Goal: Task Accomplishment & Management: Complete application form

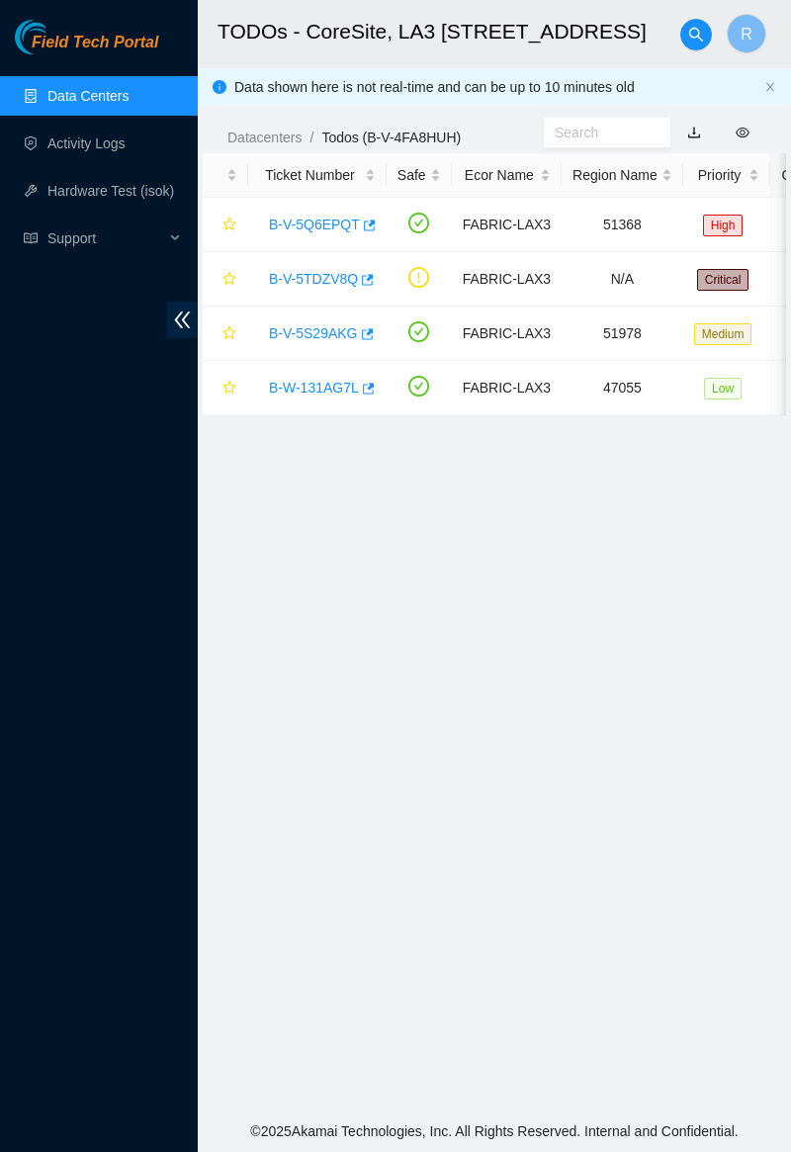
scroll to position [98, 0]
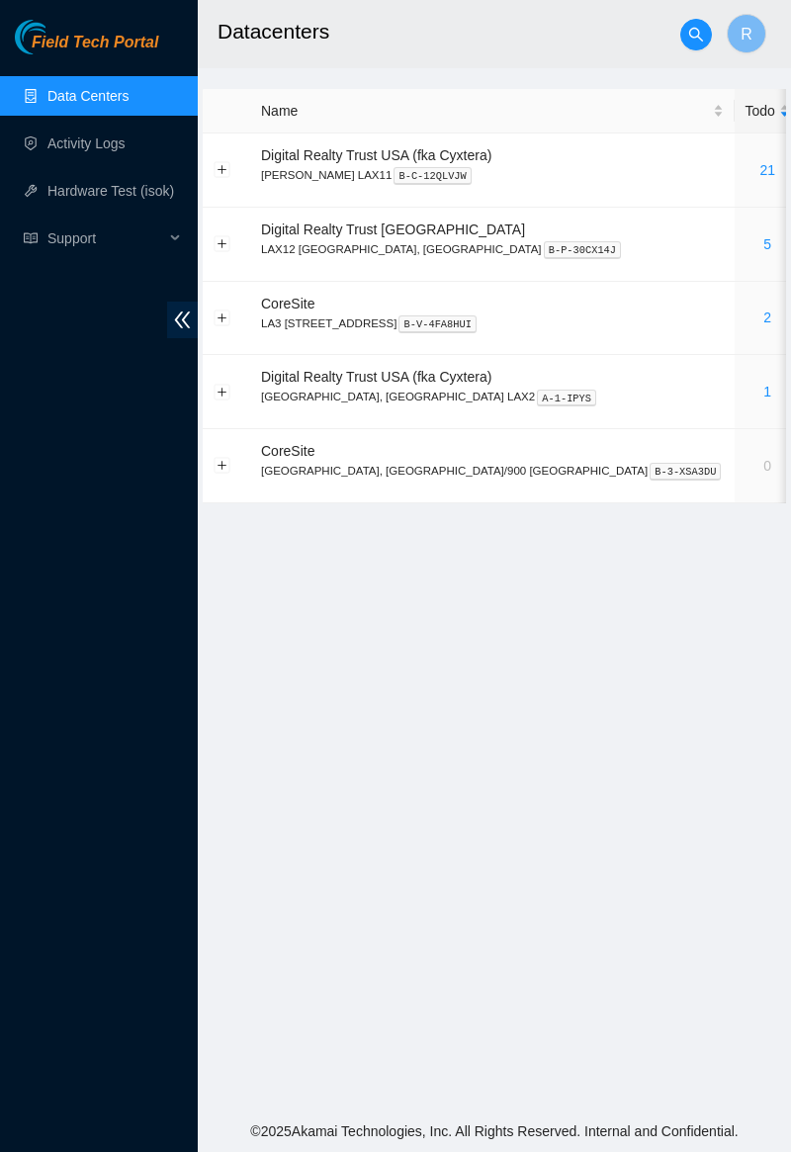
click at [764, 324] on link "2" at bounding box center [768, 318] width 8 height 16
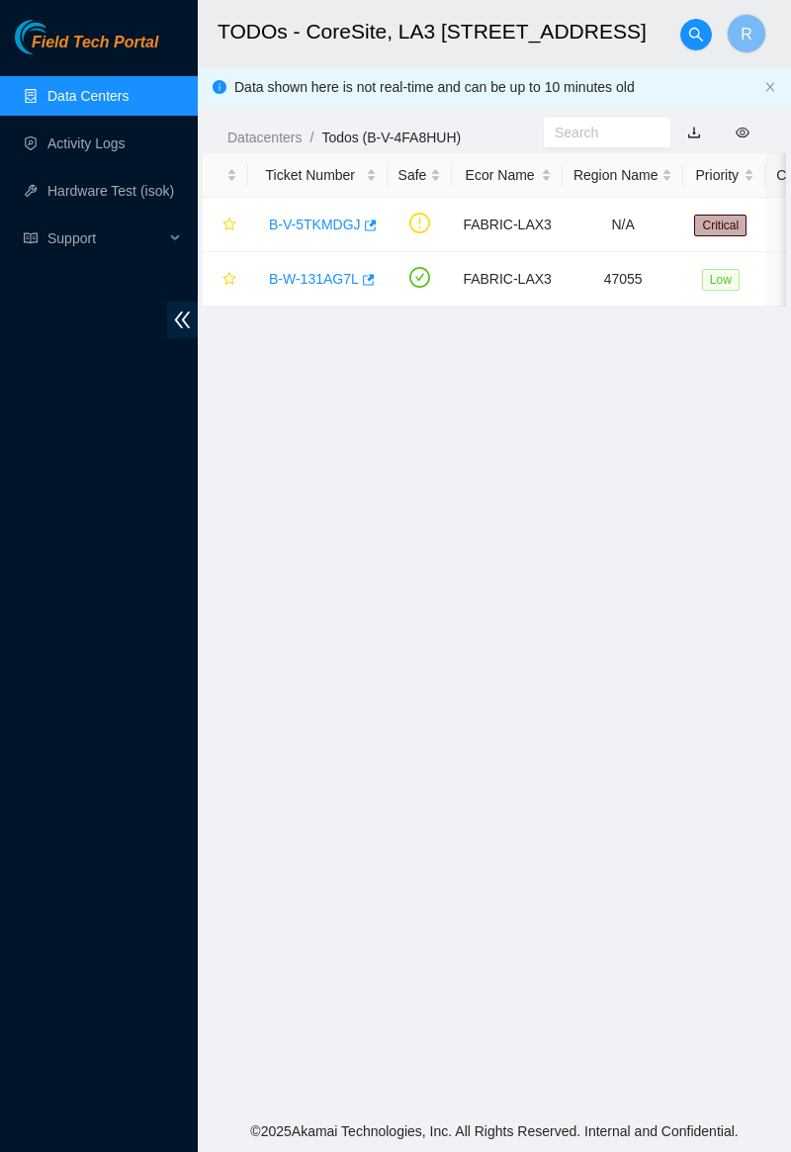
click at [345, 271] on link "B-W-131AG7L" at bounding box center [314, 279] width 90 height 16
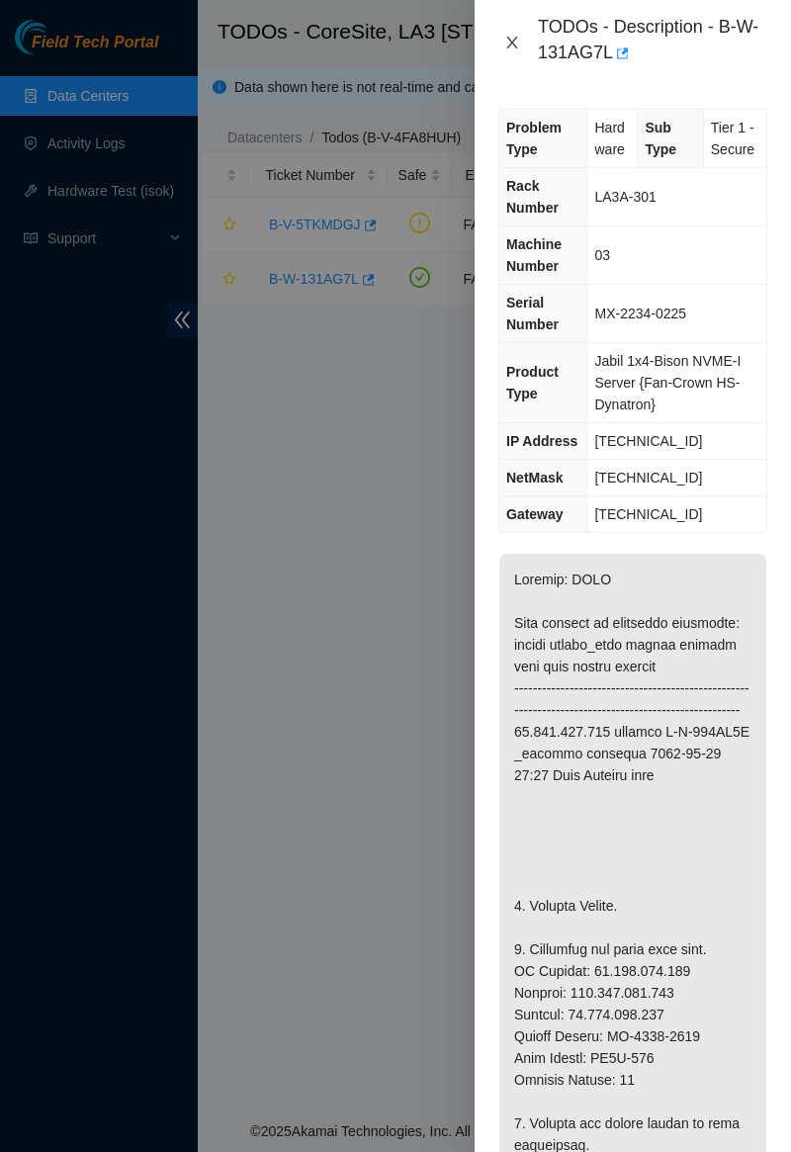
click at [521, 41] on button "Close" at bounding box center [512, 43] width 28 height 19
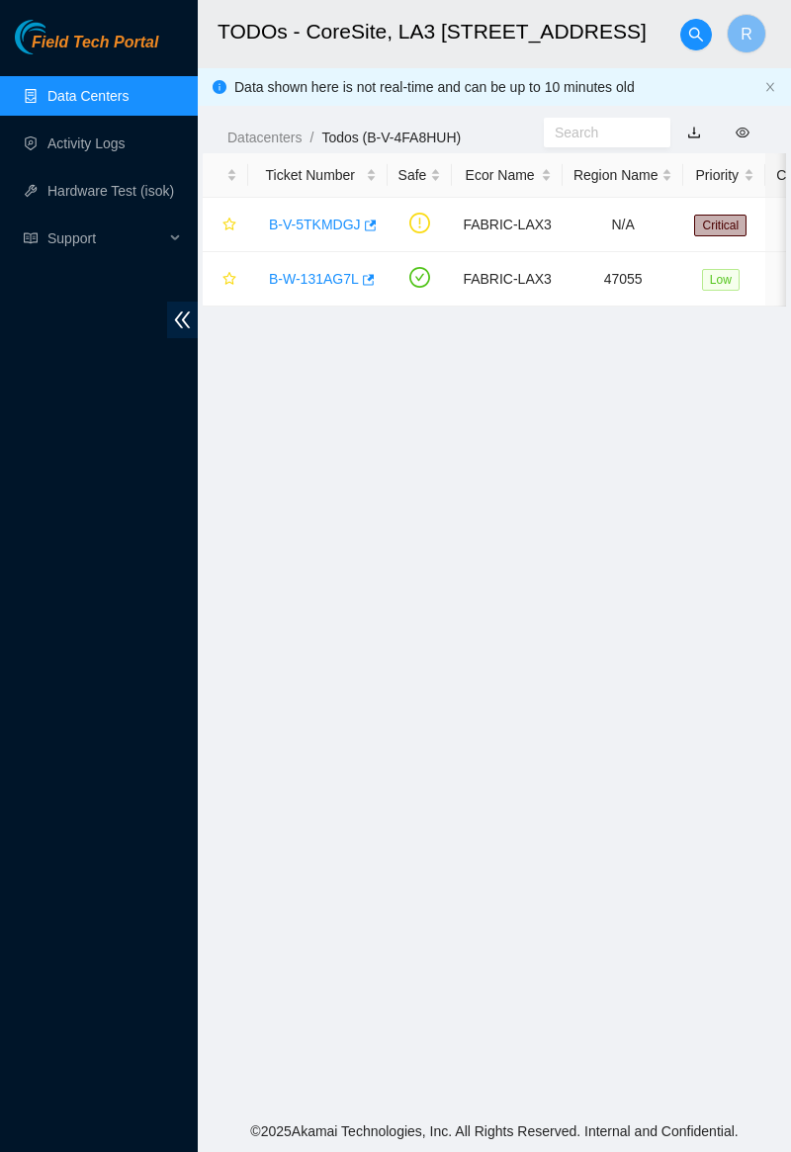
click at [338, 226] on link "B-V-5TKMDGJ" at bounding box center [315, 225] width 92 height 16
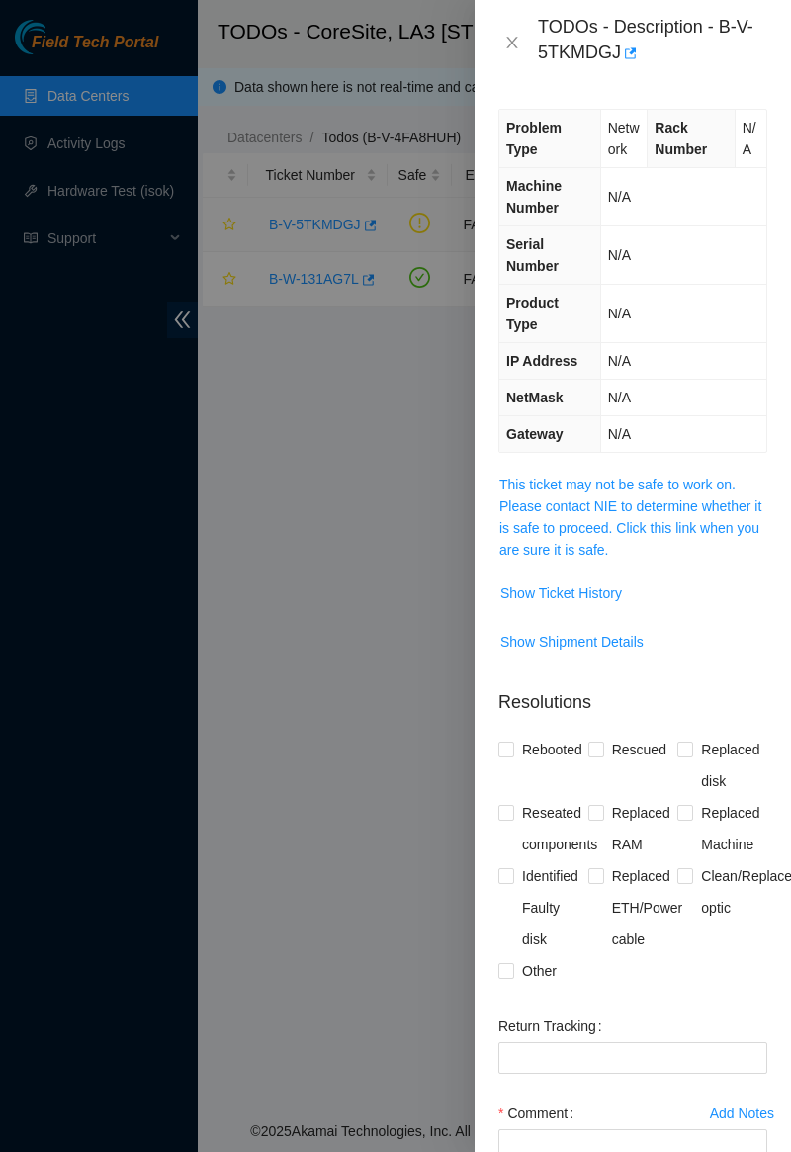
click at [676, 504] on link "This ticket may not be safe to work on. Please contact NIE to determine whether…" at bounding box center [630, 517] width 262 height 81
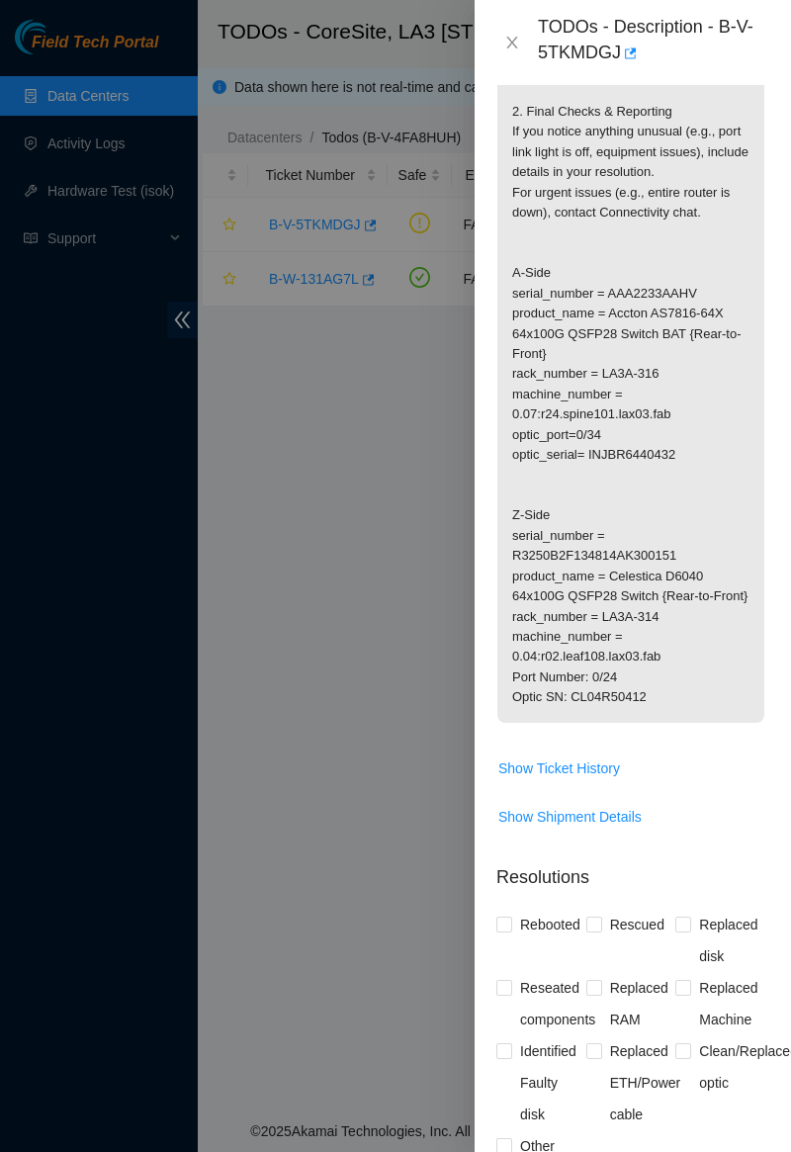
scroll to position [530, 2]
click at [2, 160] on div at bounding box center [395, 576] width 791 height 1152
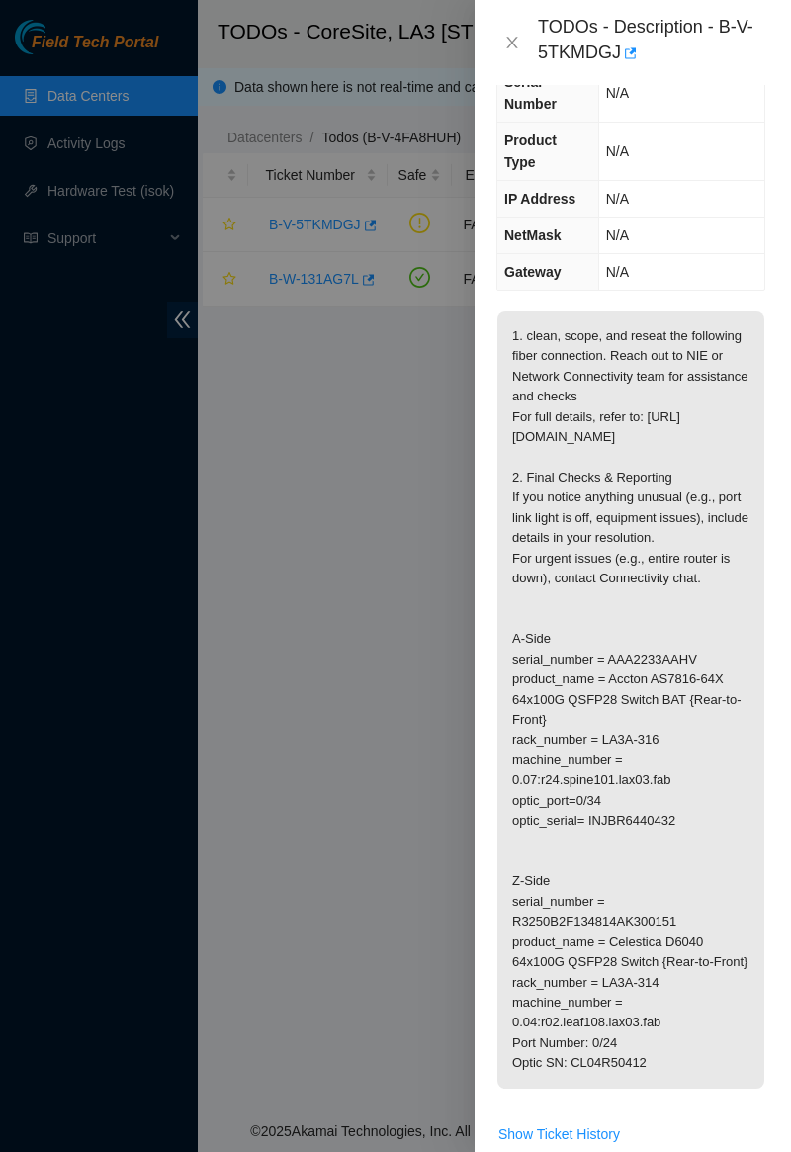
scroll to position [161, 2]
click at [9, 584] on div at bounding box center [395, 576] width 791 height 1152
copy div "B-V-5TKMDGJ"
click at [528, 13] on div "TODOs - Description - B-V-5TKMDGJ" at bounding box center [633, 42] width 316 height 85
click at [509, 38] on icon "close" at bounding box center [511, 43] width 11 height 12
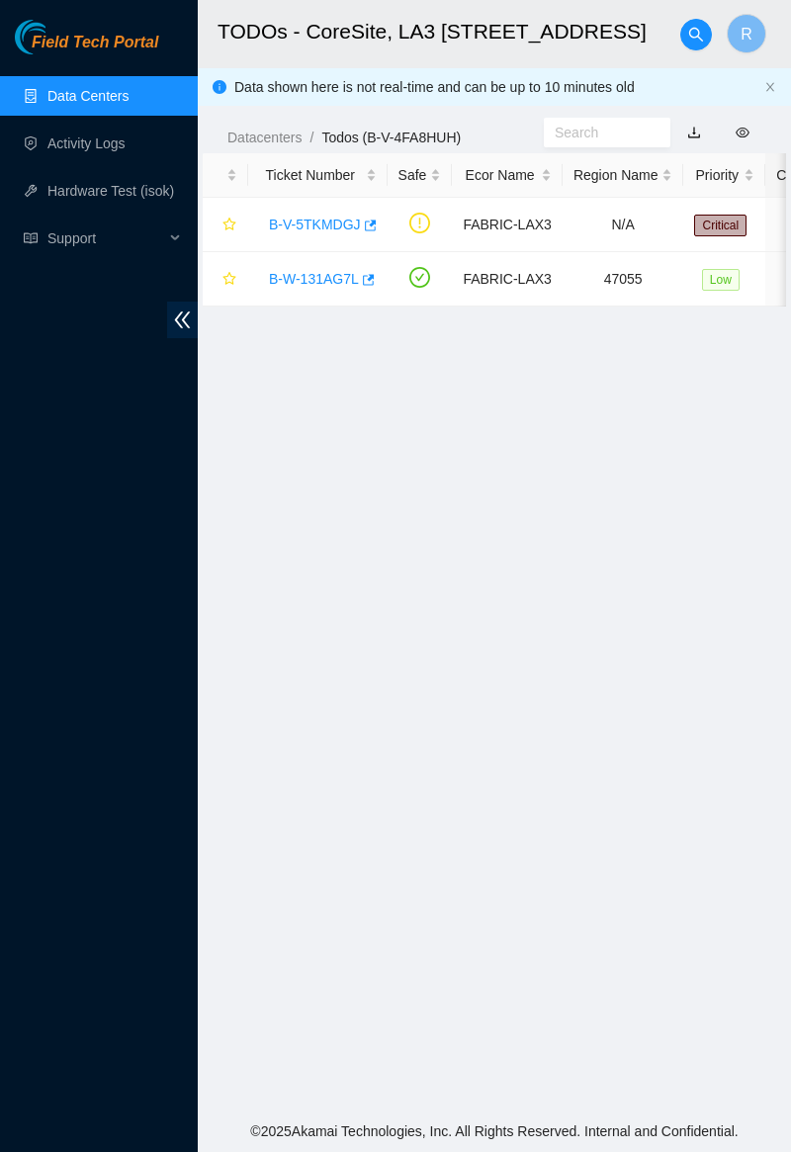
scroll to position [98, 2]
click at [127, 104] on link "Data Centers" at bounding box center [87, 96] width 81 height 16
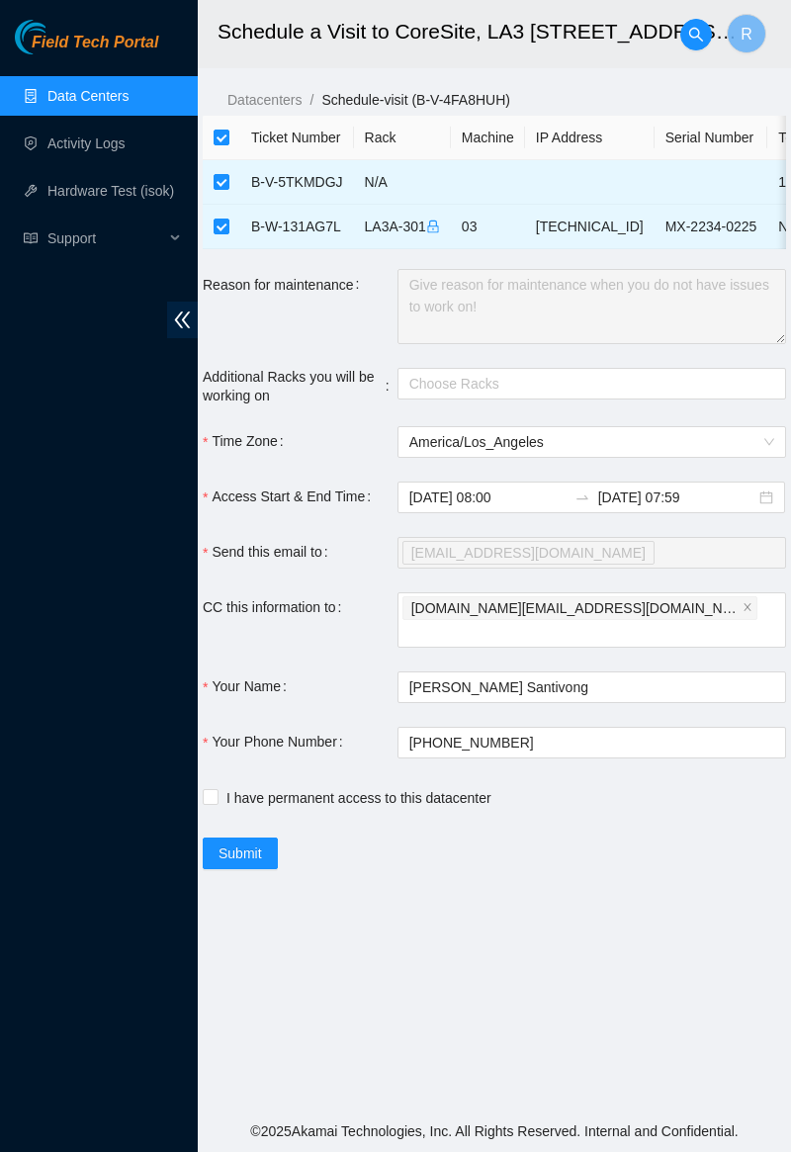
click at [241, 170] on td "B-V-5TKMDGJ" at bounding box center [297, 182] width 114 height 45
click at [216, 182] on input "checkbox" at bounding box center [222, 182] width 16 height 16
checkbox input "false"
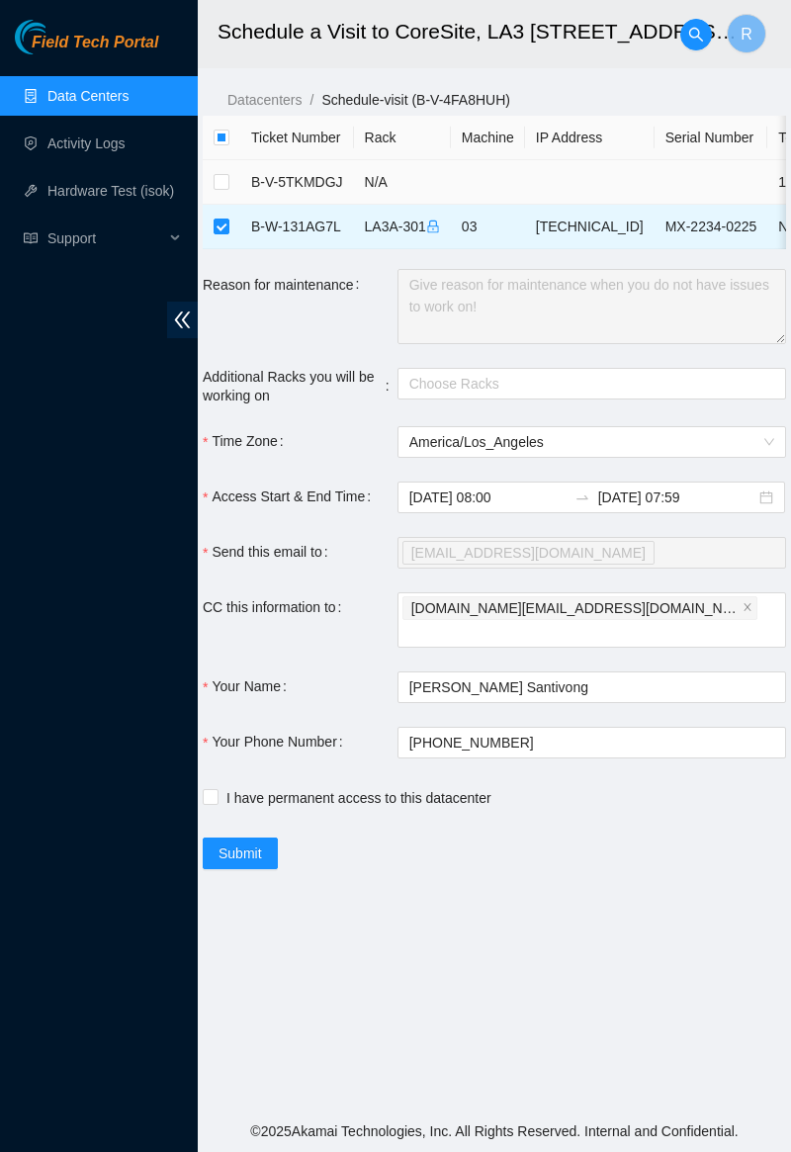
click at [625, 496] on input "2025-08-14 07:59" at bounding box center [676, 498] width 157 height 22
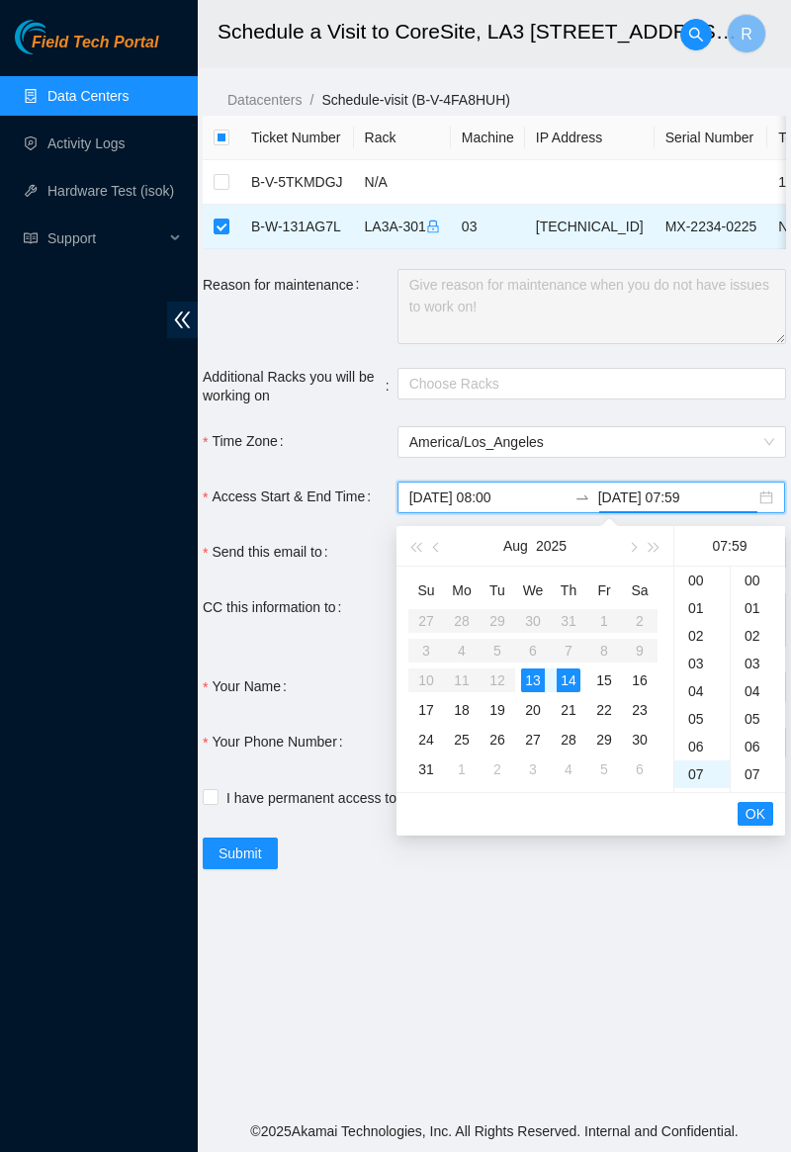
scroll to position [1632, 0]
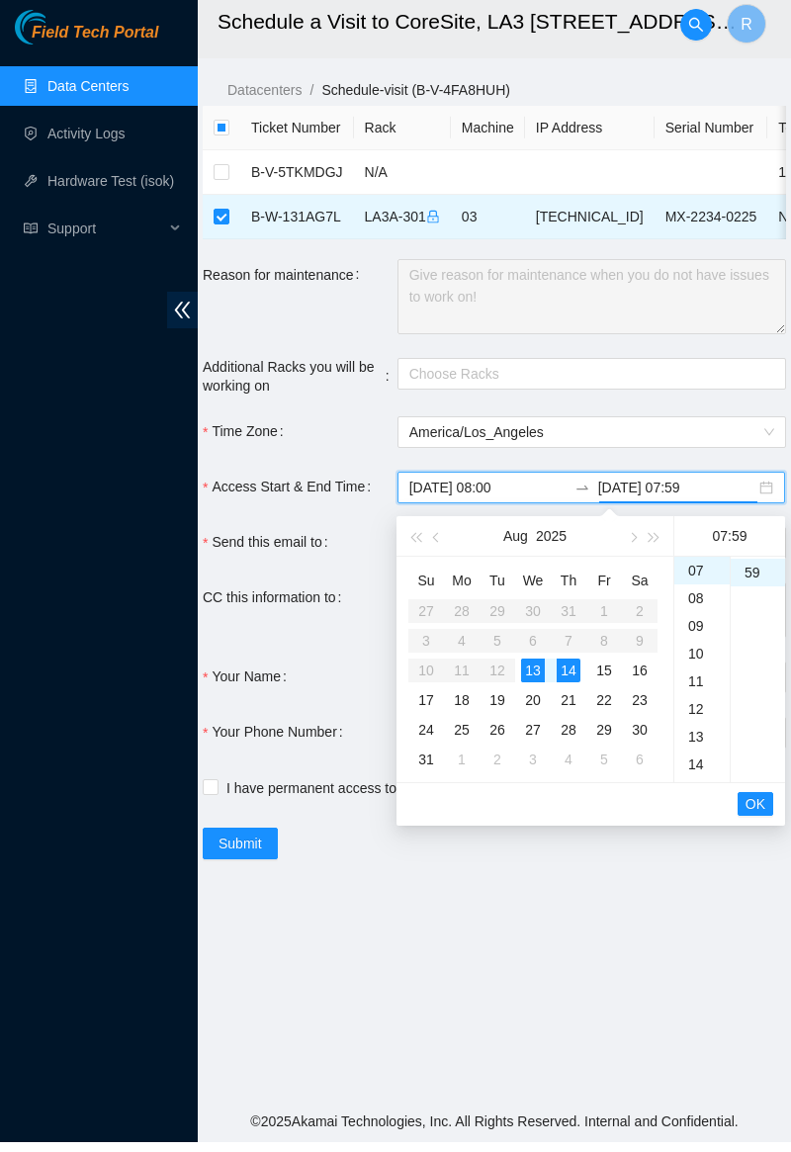
click at [528, 678] on div "13" at bounding box center [533, 681] width 24 height 24
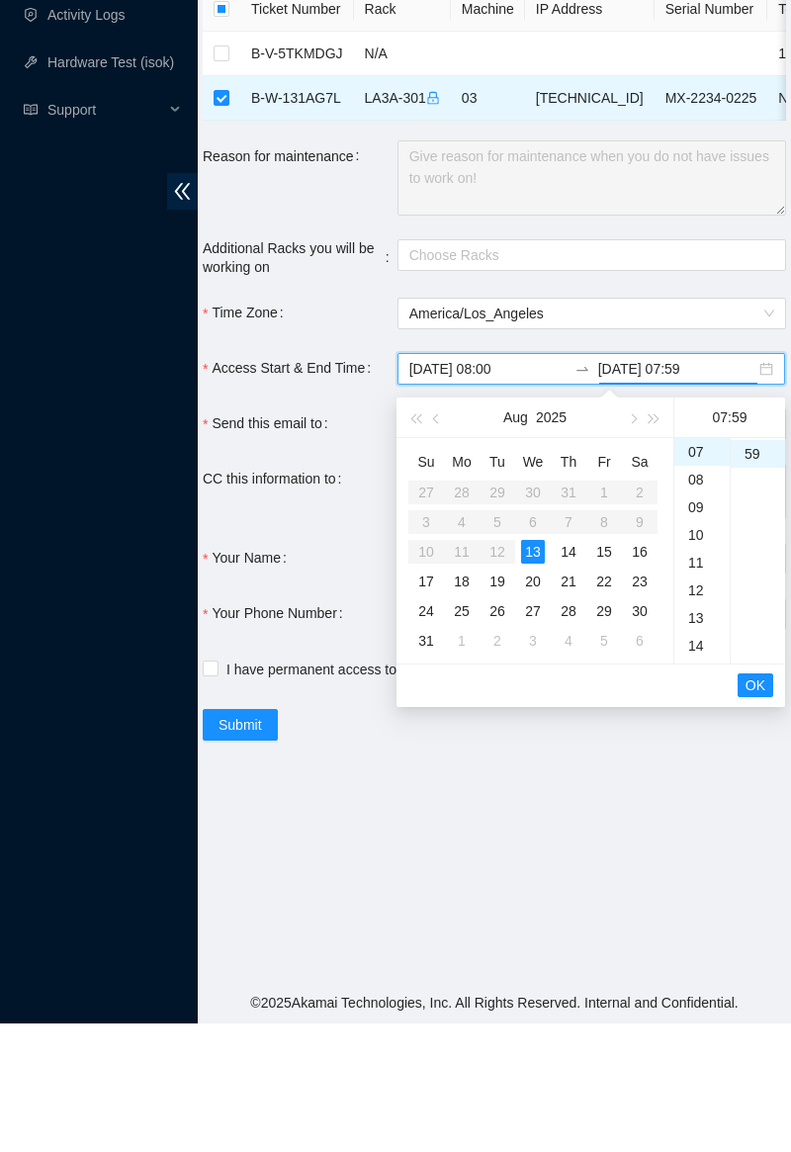
click at [696, 743] on div "13" at bounding box center [702, 747] width 55 height 28
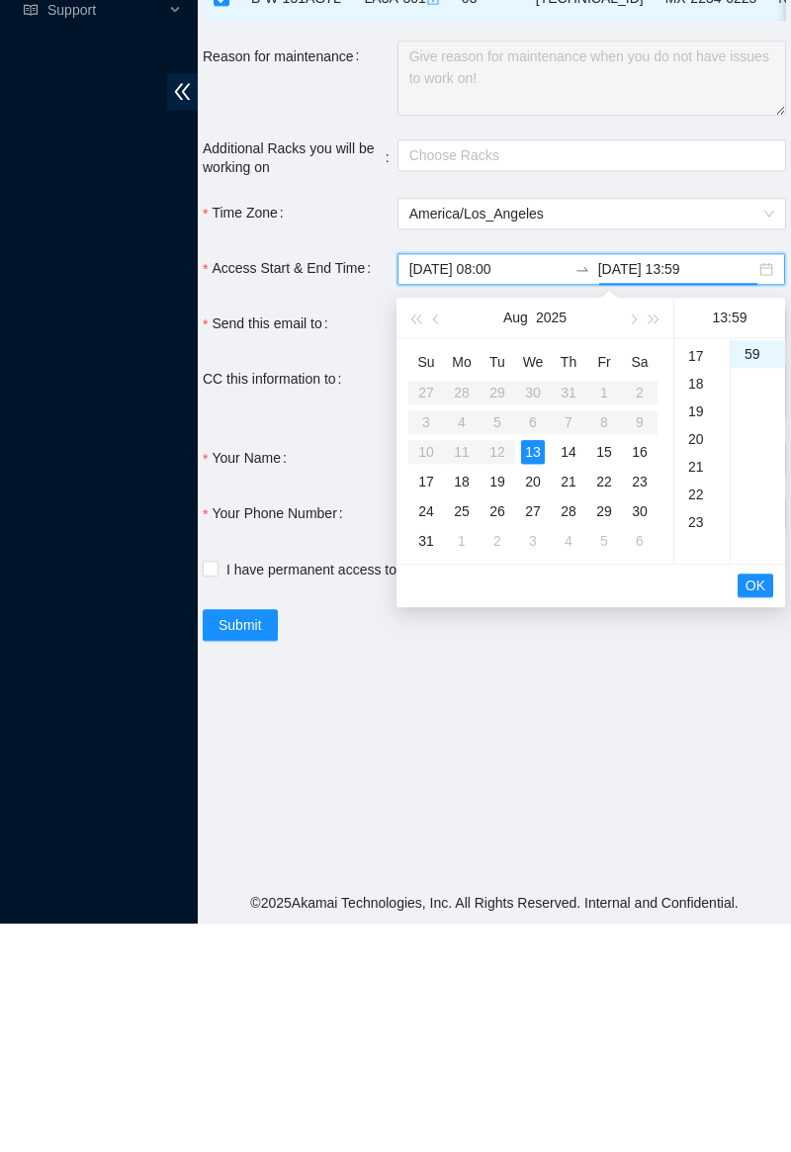
click at [751, 586] on div "59" at bounding box center [758, 583] width 54 height 28
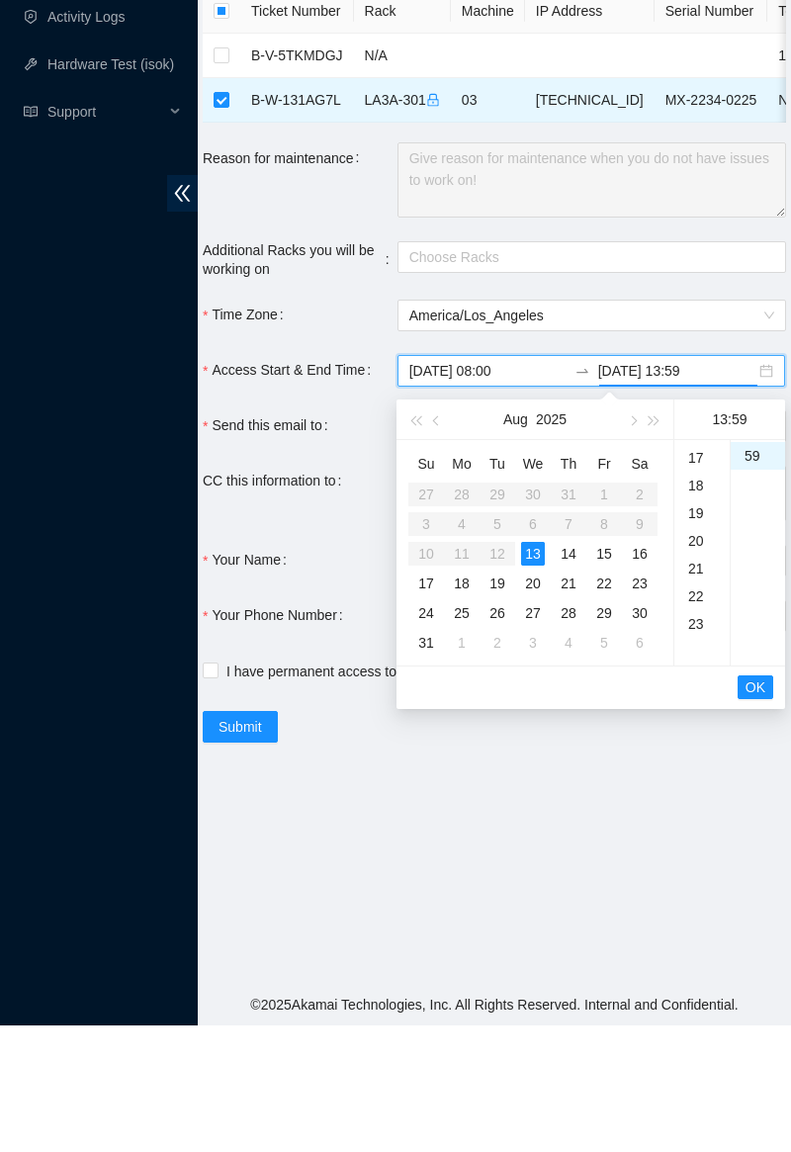
click at [752, 566] on div "58" at bounding box center [758, 555] width 54 height 28
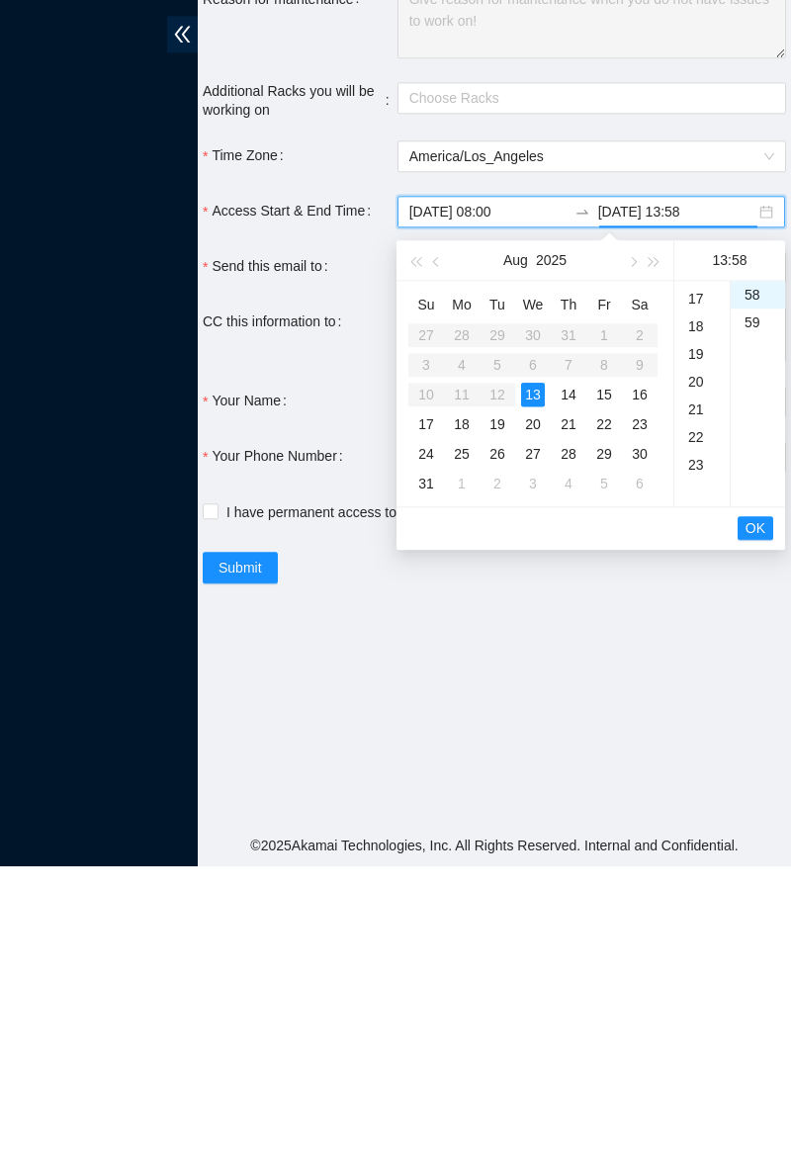
click at [779, 697] on ul "00 01 02 03 04 05 06 07 08 09 10 11 12 13 14 15 16 17 18 19 20 21 22 23 24 25 2…" at bounding box center [757, 680] width 55 height 226
click at [777, 672] on ul "00 01 02 03 04 05 06 07 08 09 10 11 12 13 14 15 16 17 18 19 20 21 22 23 24 25 2…" at bounding box center [757, 680] width 55 height 226
click at [775, 771] on ul "00 01 02 03 04 05 06 07 08 09 10 11 12 13 14 15 16 17 18 19 20 21 22 23 24 25 2…" at bounding box center [757, 680] width 55 height 226
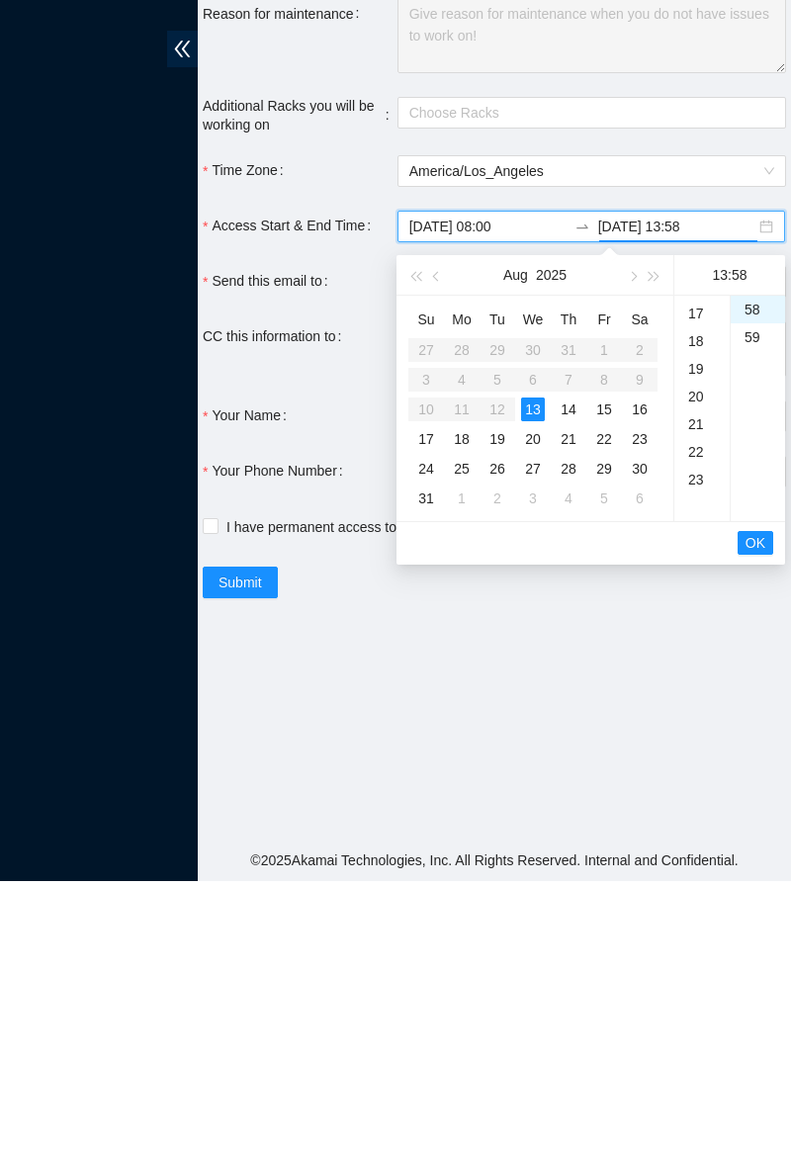
click at [753, 599] on div "59" at bounding box center [758, 608] width 54 height 28
type input "2025-08-13 13:59"
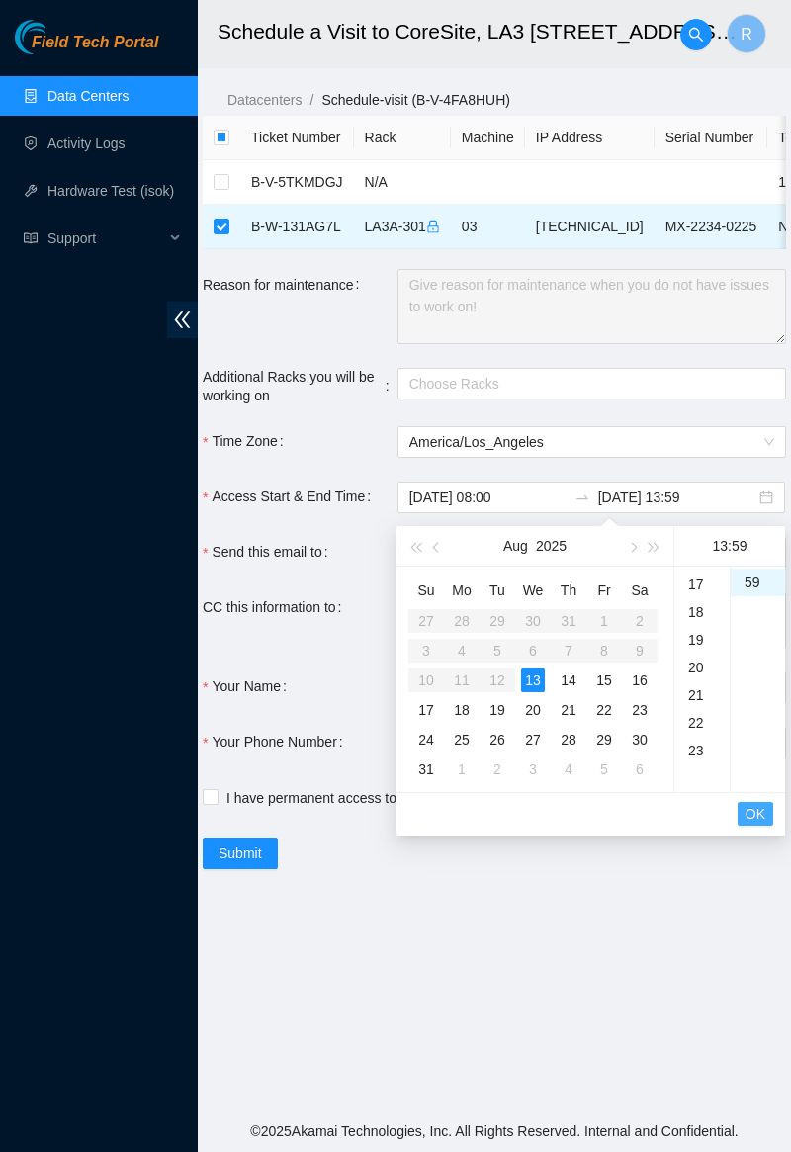
click at [751, 813] on span "OK" at bounding box center [756, 814] width 20 height 22
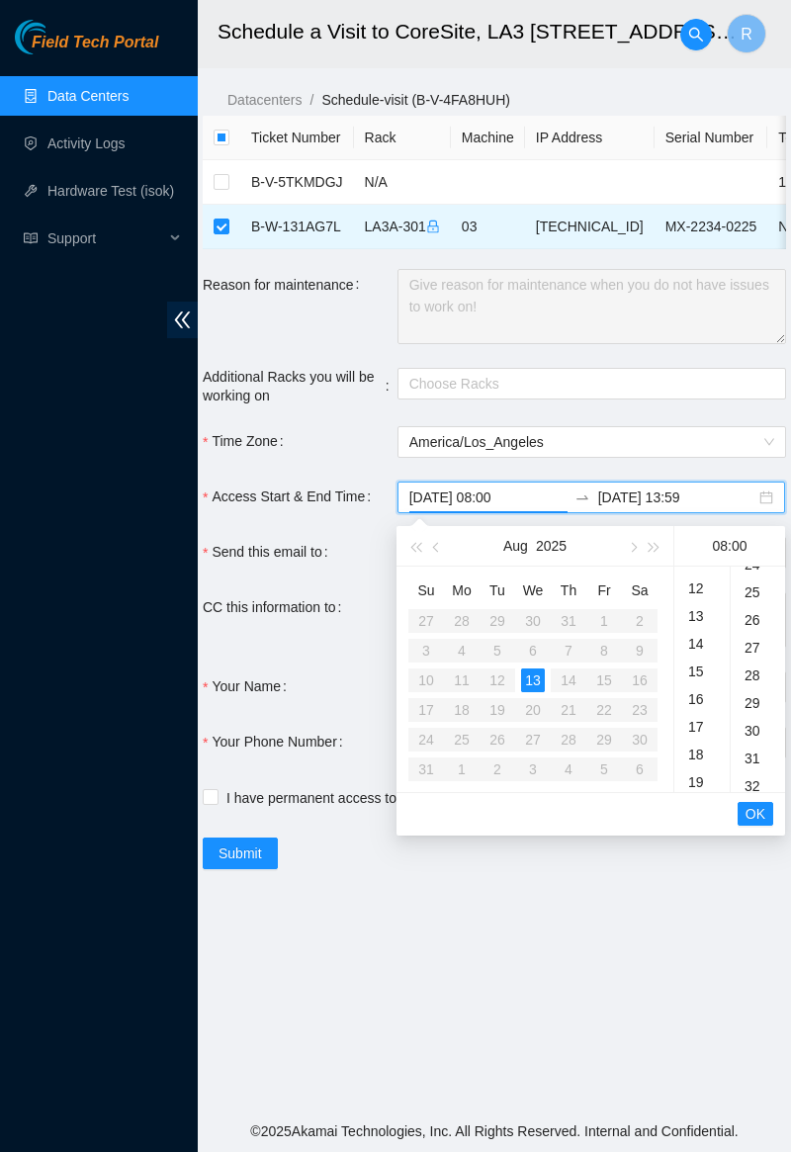
scroll to position [0, 0]
click at [746, 795] on ul "OK" at bounding box center [591, 814] width 389 height 42
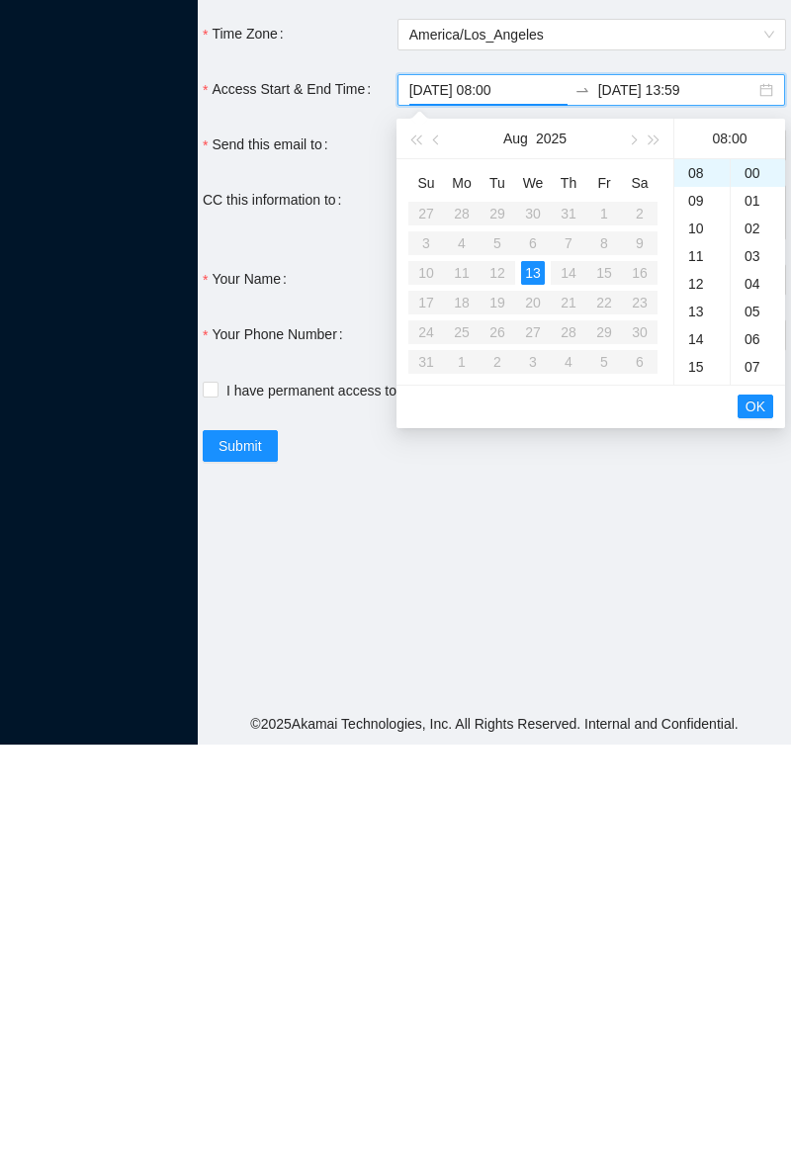
click at [766, 802] on button "OK" at bounding box center [756, 814] width 36 height 24
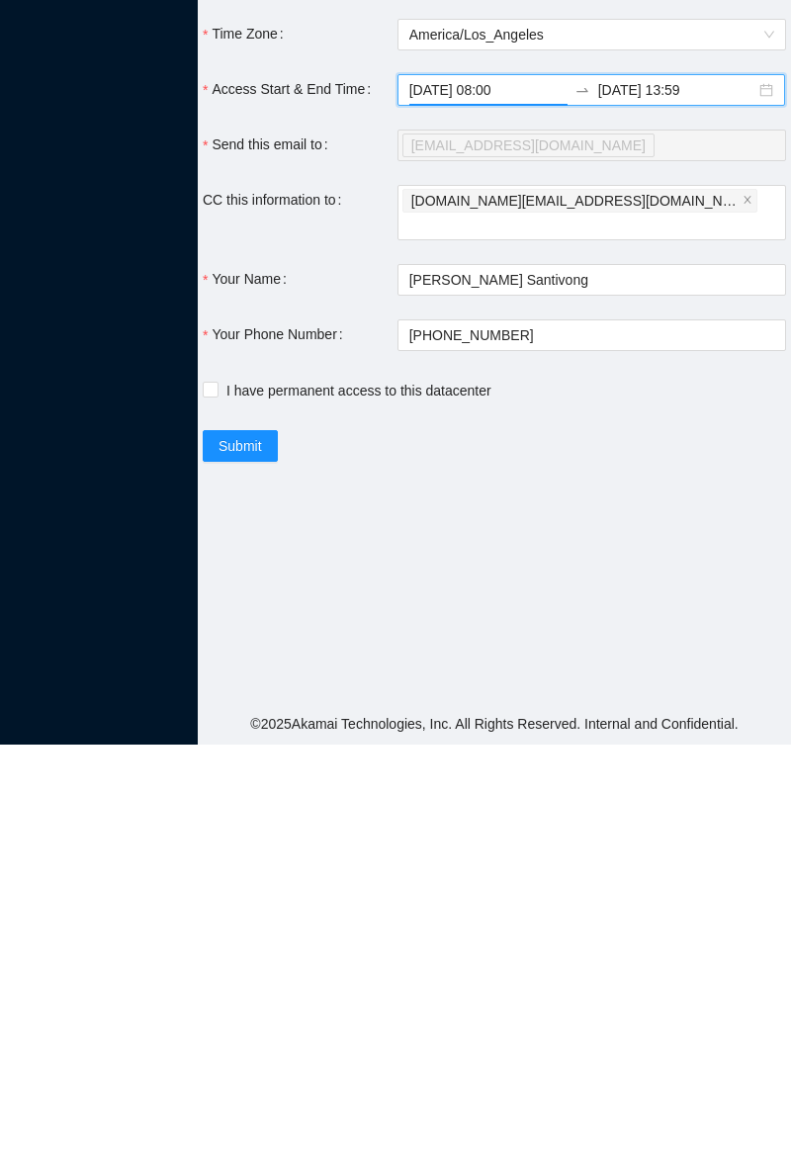
scroll to position [93, 0]
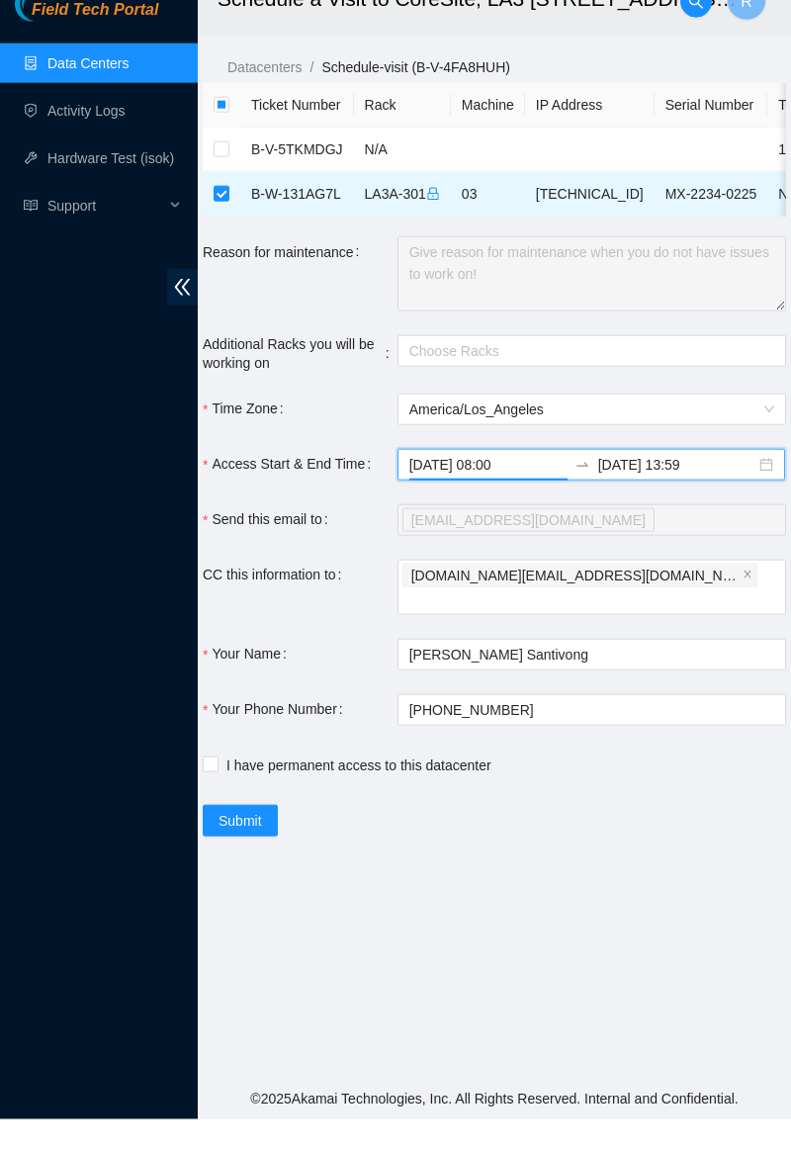
click at [229, 787] on span "I have permanent access to this datacenter" at bounding box center [359, 798] width 281 height 22
click at [217, 789] on input "I have permanent access to this datacenter" at bounding box center [210, 796] width 14 height 14
checkbox input "true"
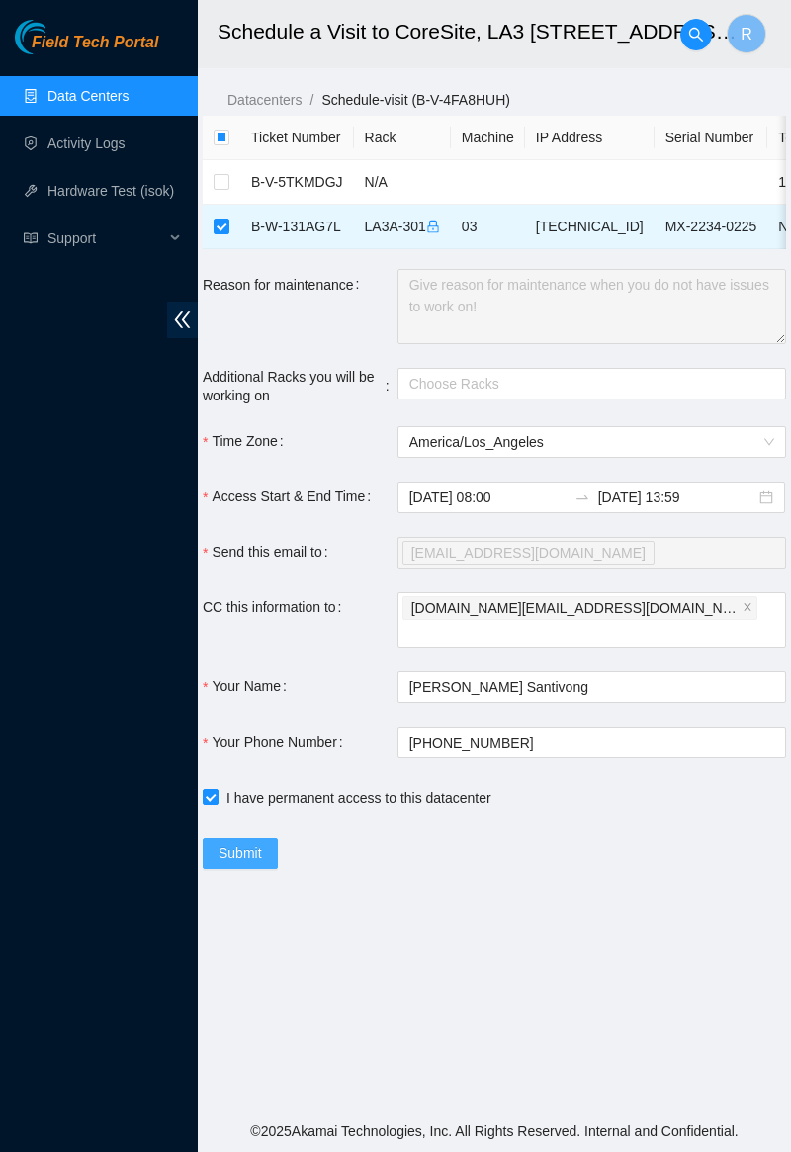
click at [261, 843] on span "Submit" at bounding box center [241, 854] width 44 height 22
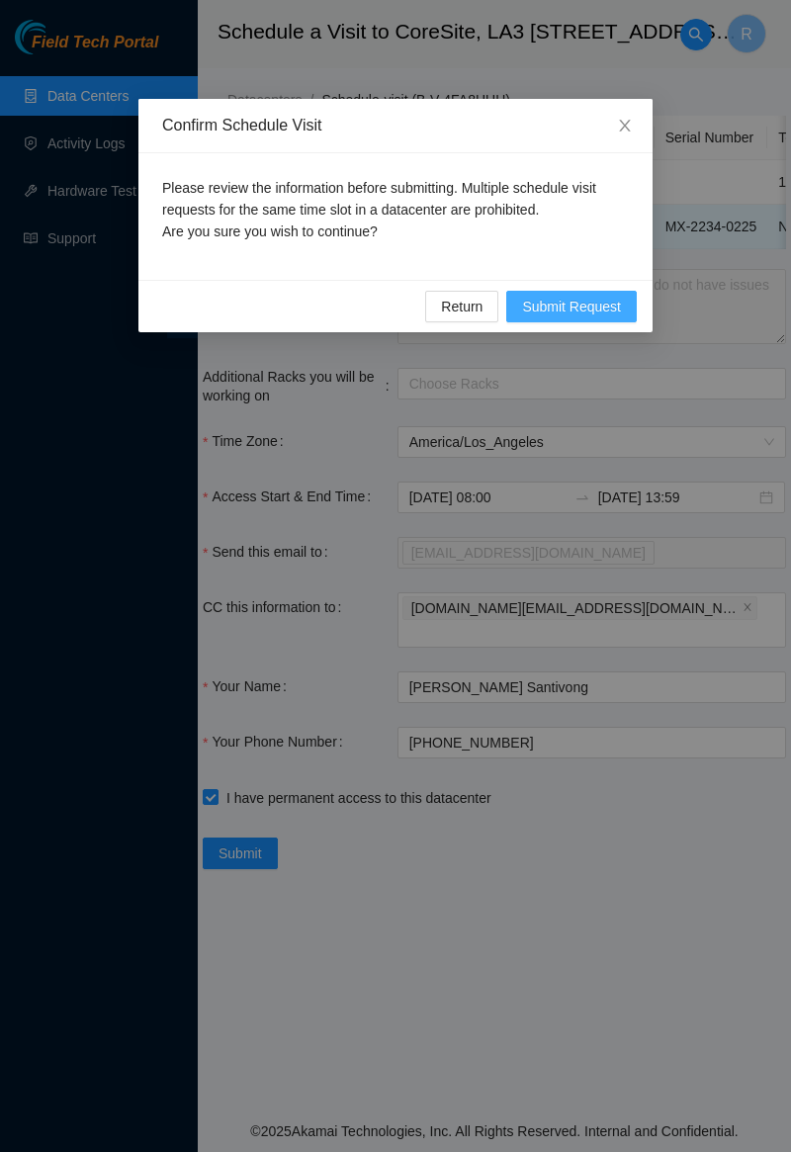
click at [566, 302] on span "Submit Request" at bounding box center [571, 307] width 99 height 22
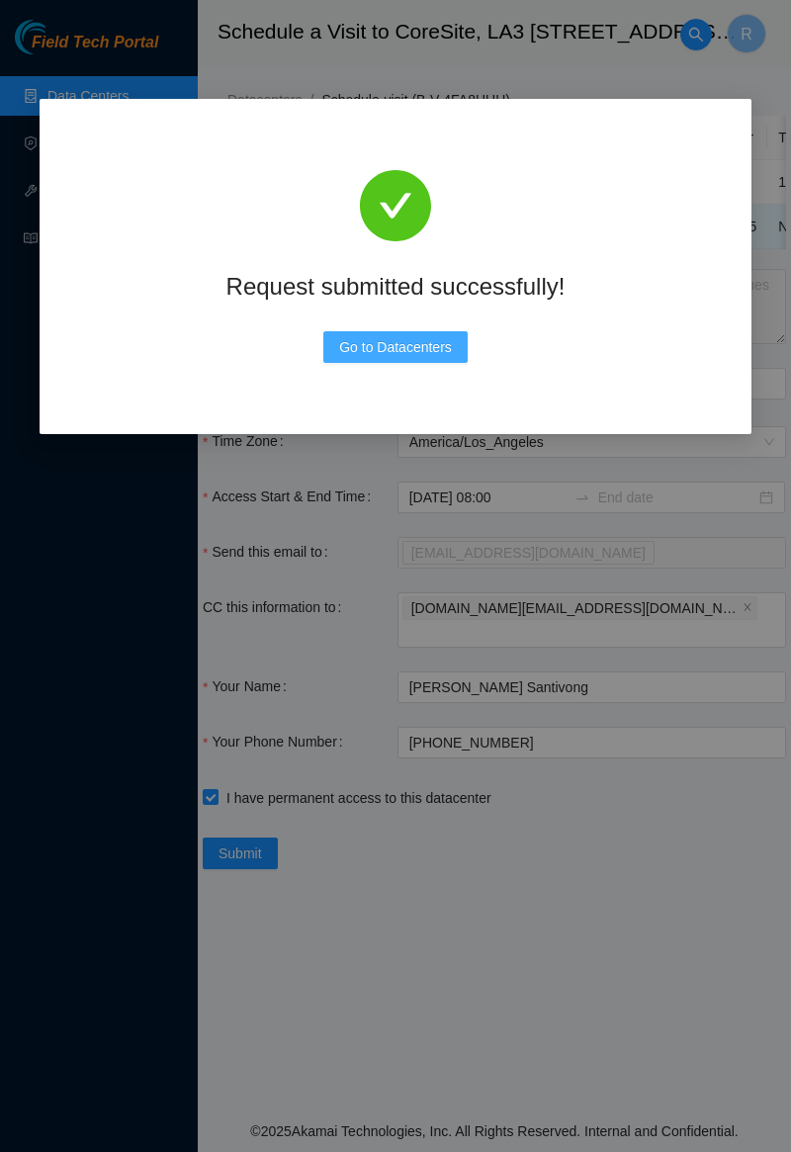
click at [381, 356] on span "Go to Datacenters" at bounding box center [395, 347] width 113 height 22
